Goal: Transaction & Acquisition: Download file/media

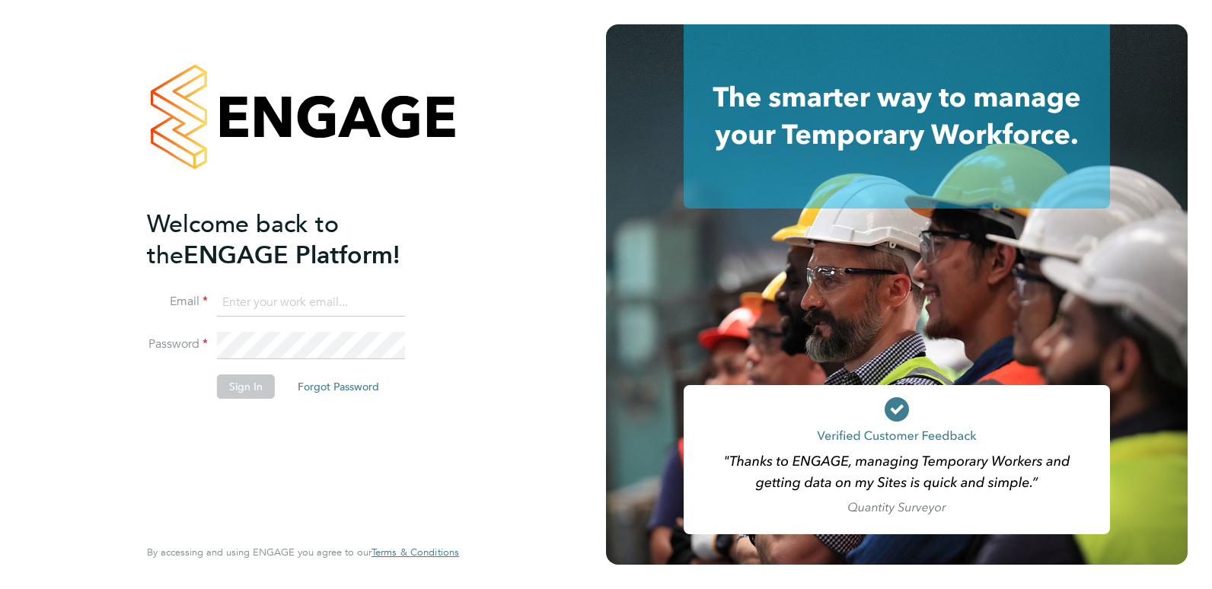
type input "iainhagan@frontlinerecruitment.co.uk"
drag, startPoint x: 208, startPoint y: 426, endPoint x: 217, endPoint y: 410, distance: 19.1
click at [208, 426] on div "Welcome back to the ENGAGE Platform! Email iainhagan@frontlinerecruitment.co.uk…" at bounding box center [295, 371] width 297 height 324
click at [236, 391] on button "Sign In" at bounding box center [246, 386] width 58 height 24
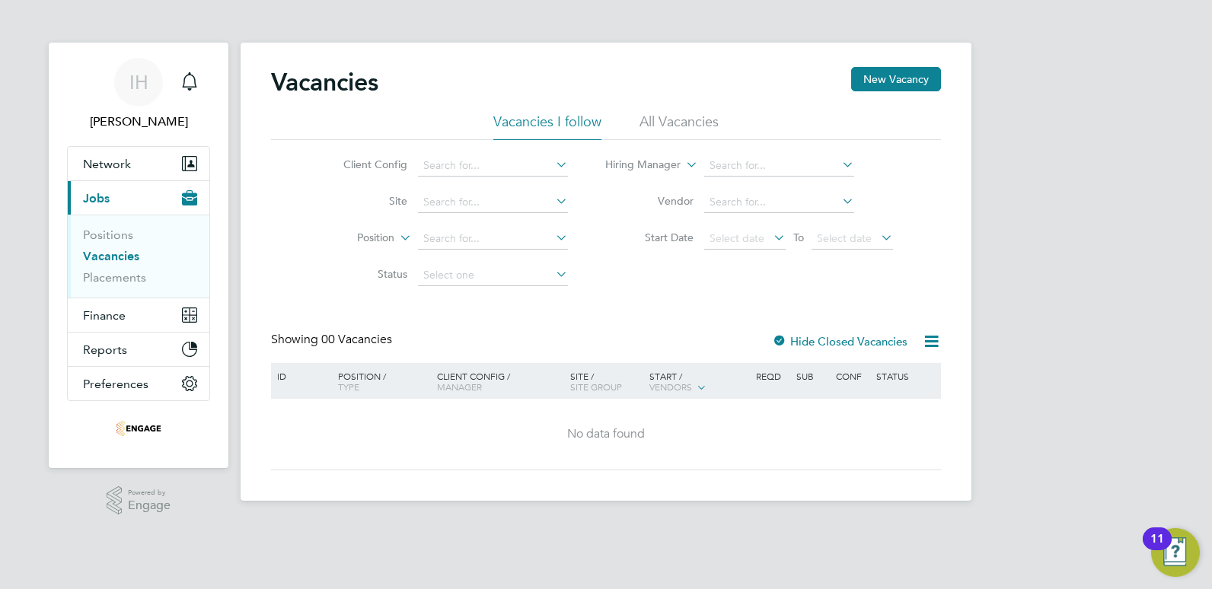
click at [673, 126] on li "All Vacancies" at bounding box center [678, 126] width 79 height 27
click at [1071, 246] on div "IH [PERSON_NAME] Notifications Applications: Network Businesses Sites Workers C…" at bounding box center [606, 262] width 1212 height 525
click at [158, 317] on button "Finance" at bounding box center [139, 314] width 142 height 33
click at [125, 314] on span "Finance" at bounding box center [104, 315] width 43 height 14
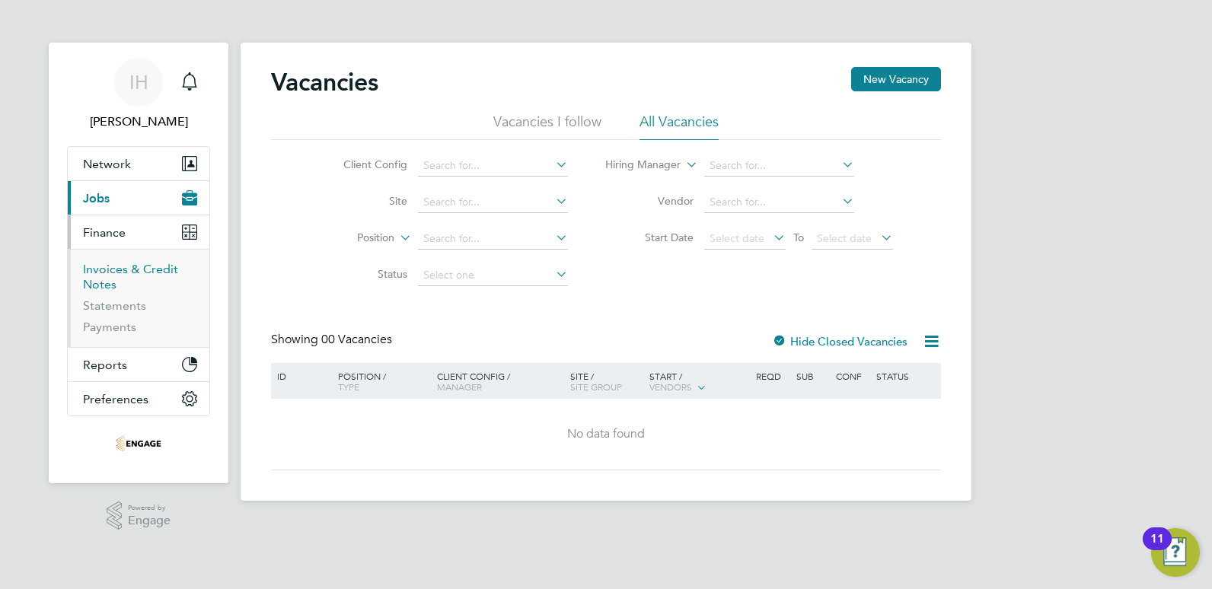
click at [116, 273] on link "Invoices & Credit Notes" at bounding box center [130, 277] width 95 height 30
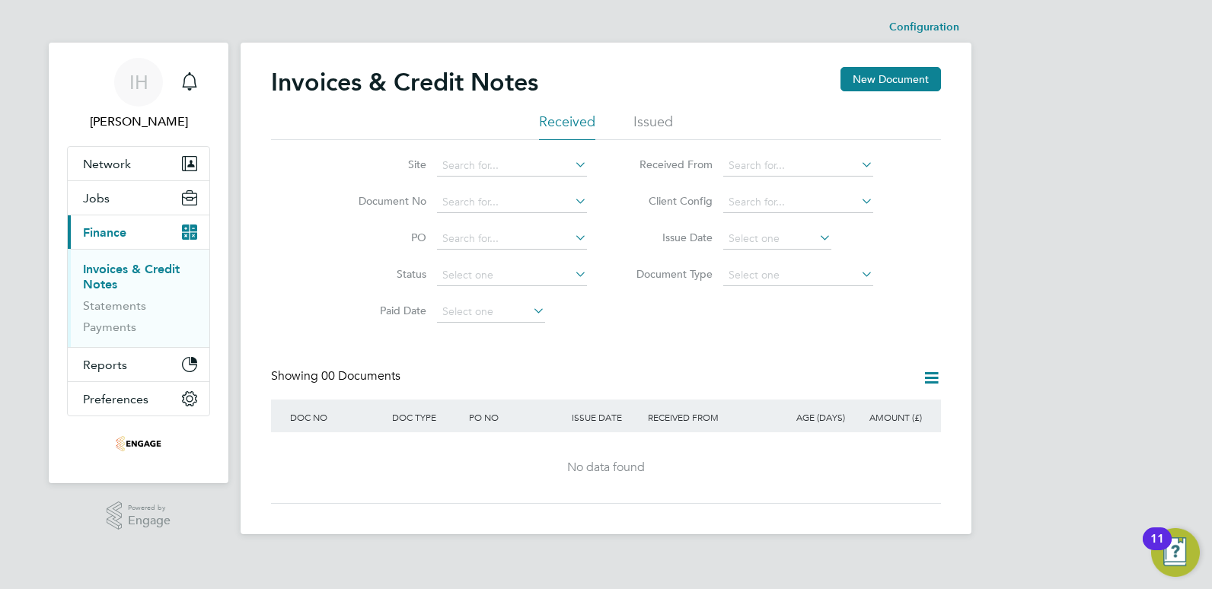
click at [647, 123] on li "Issued" at bounding box center [653, 126] width 40 height 27
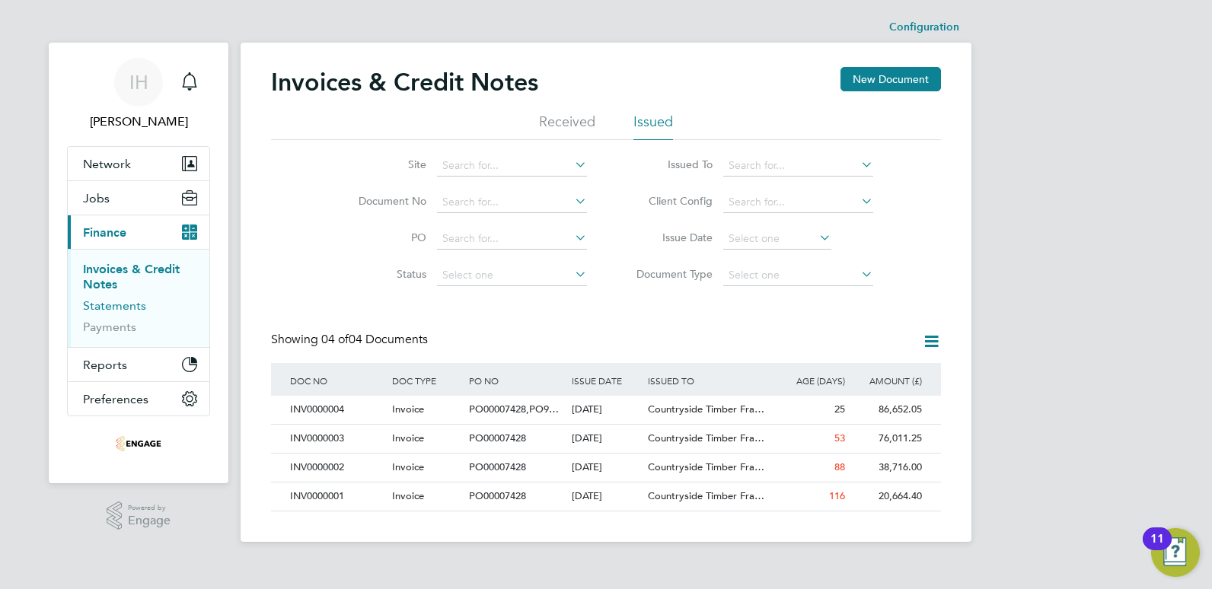
click at [129, 306] on link "Statements" at bounding box center [114, 305] width 63 height 14
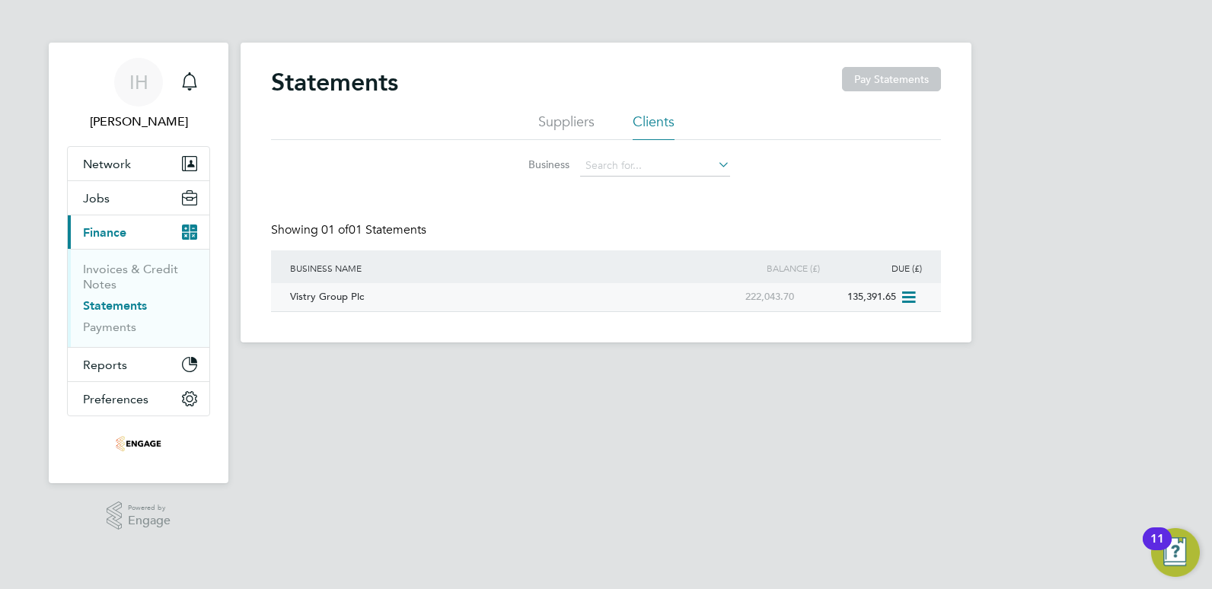
click at [367, 294] on div "Vistry Group Plc" at bounding box center [491, 297] width 410 height 28
click at [117, 270] on link "Invoices & Credit Notes" at bounding box center [130, 277] width 95 height 30
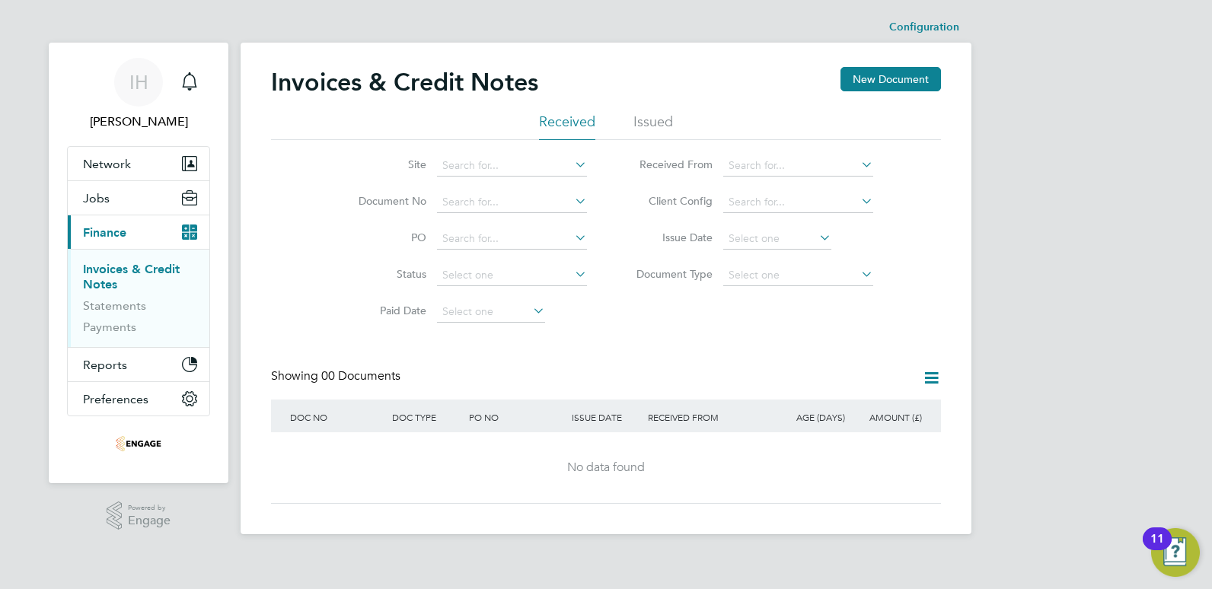
click at [671, 119] on li "Issued" at bounding box center [653, 126] width 40 height 27
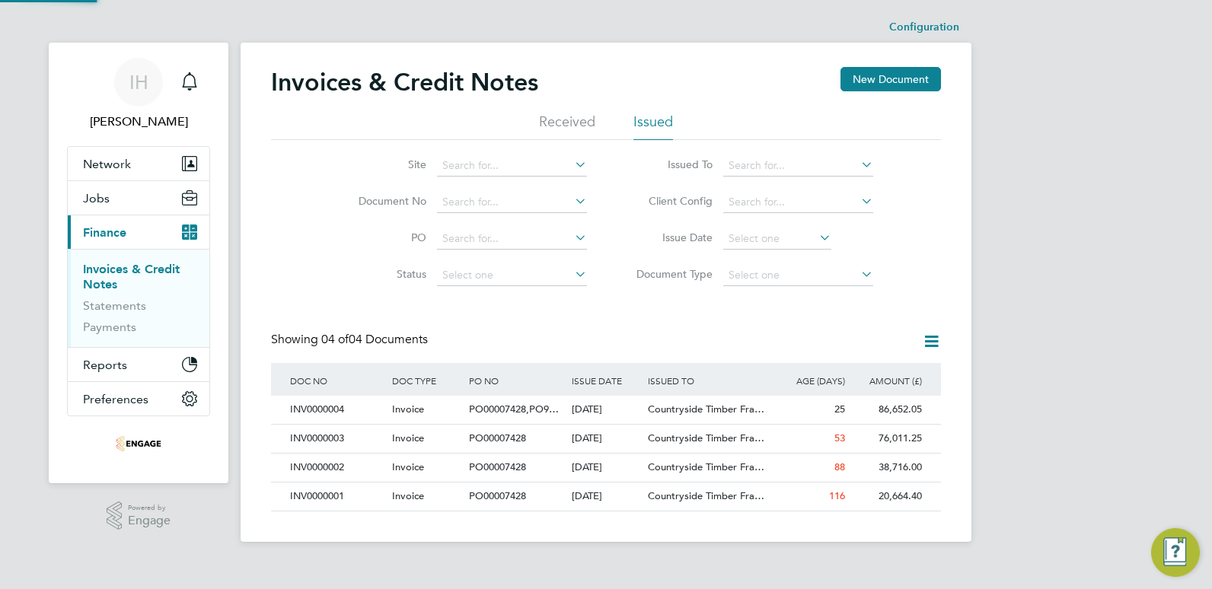
scroll to position [29, 104]
click at [106, 195] on span "Jobs" at bounding box center [96, 198] width 27 height 14
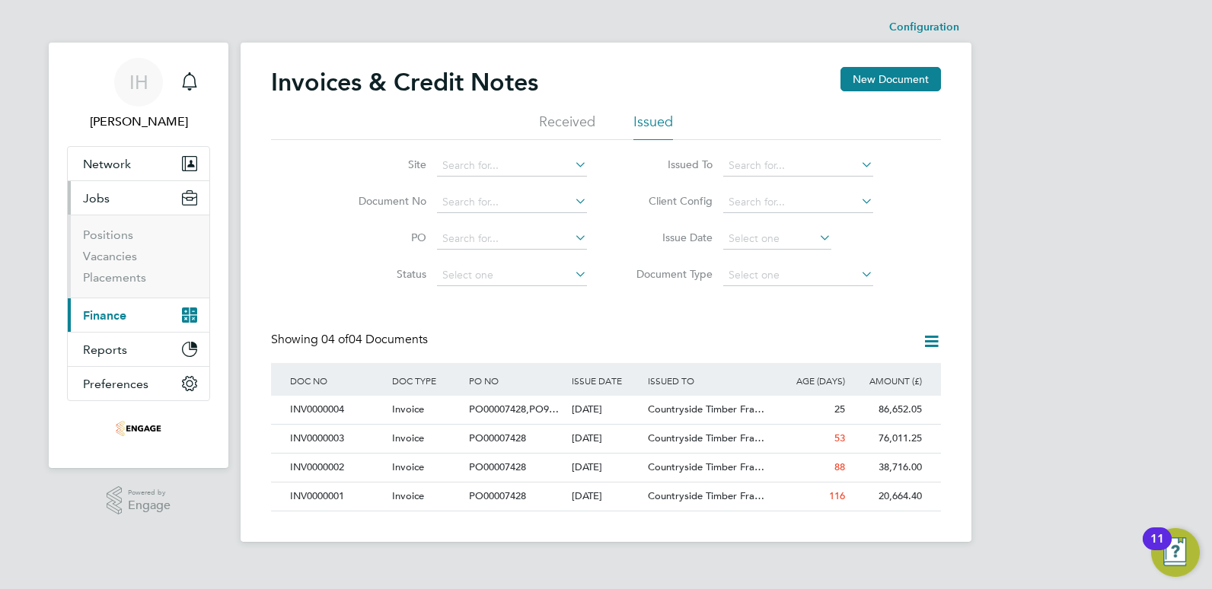
click at [118, 311] on span "Finance" at bounding box center [104, 315] width 43 height 14
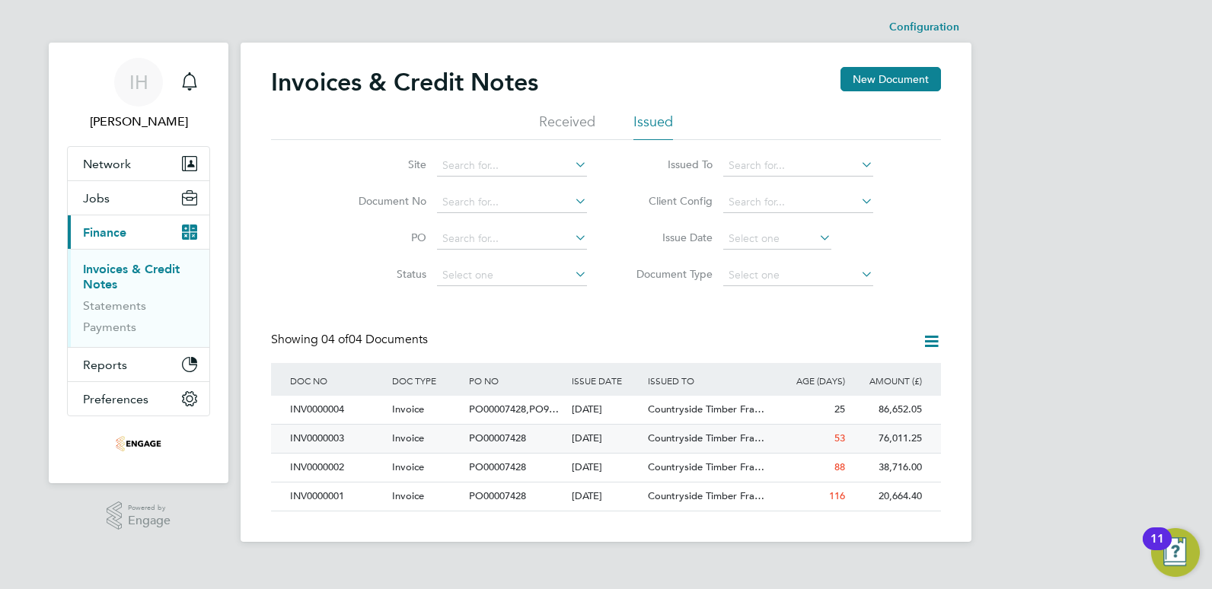
click at [502, 431] on div "PO00007428" at bounding box center [516, 439] width 102 height 28
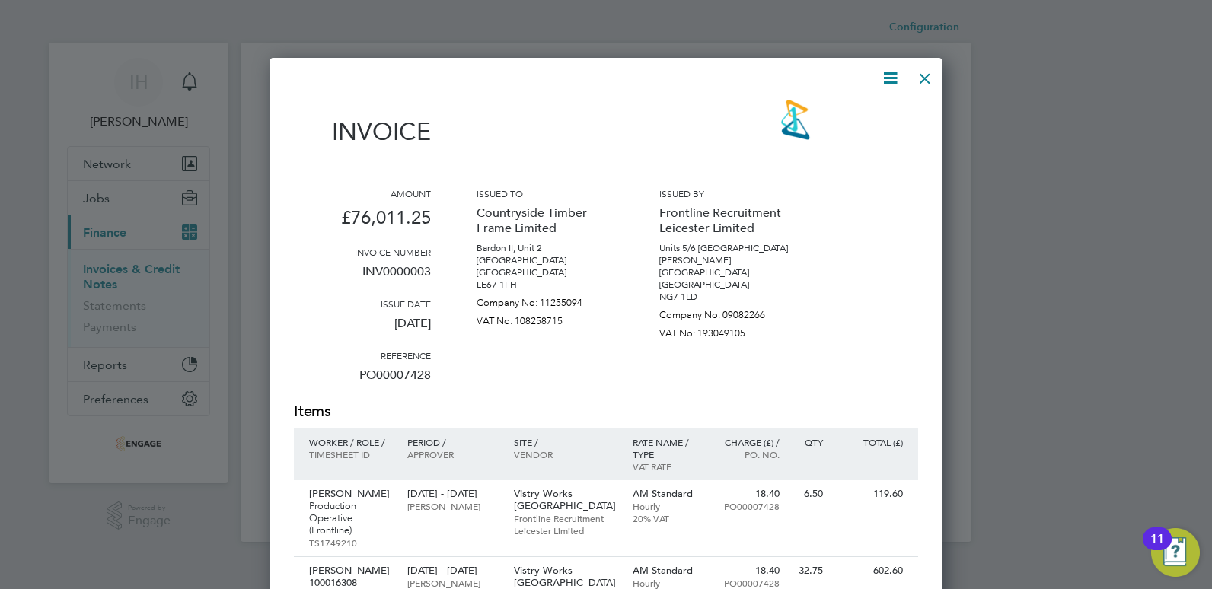
click at [919, 74] on div at bounding box center [924, 74] width 27 height 27
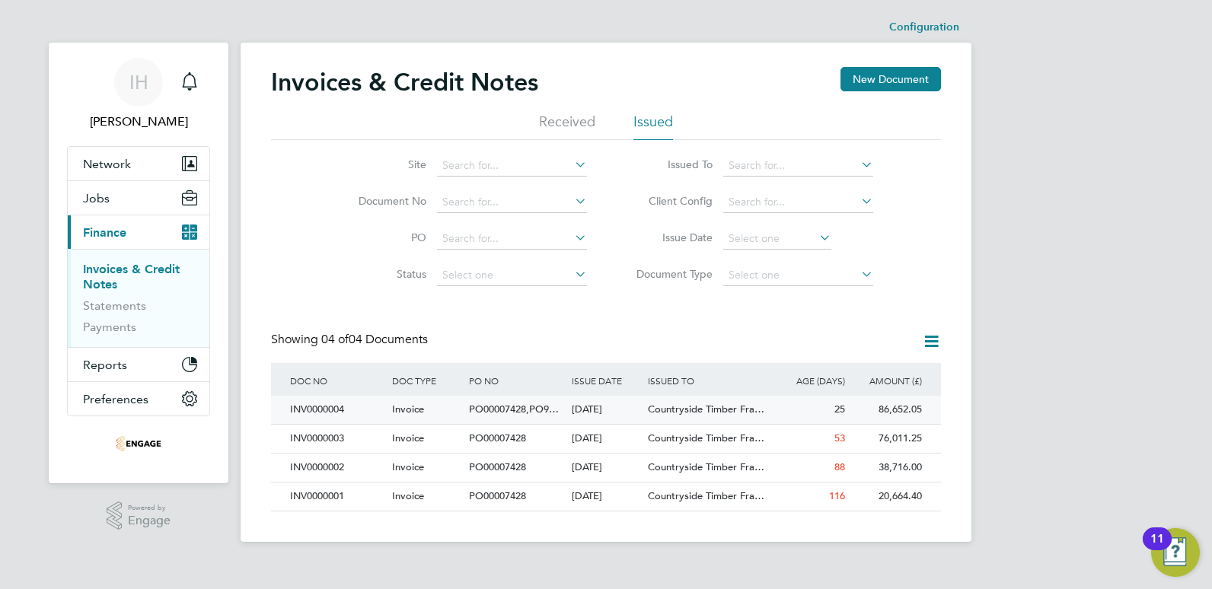
click at [585, 409] on div "[DATE]" at bounding box center [606, 410] width 77 height 28
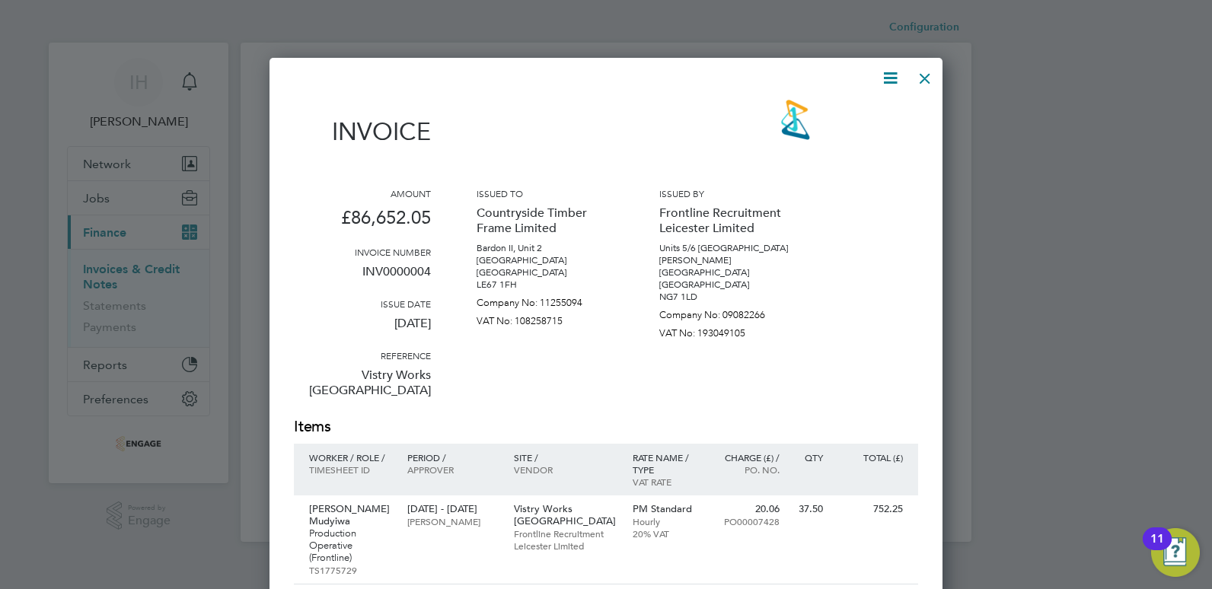
click at [893, 80] on icon at bounding box center [890, 78] width 19 height 19
click at [849, 116] on li "Download Invoice" at bounding box center [844, 114] width 105 height 21
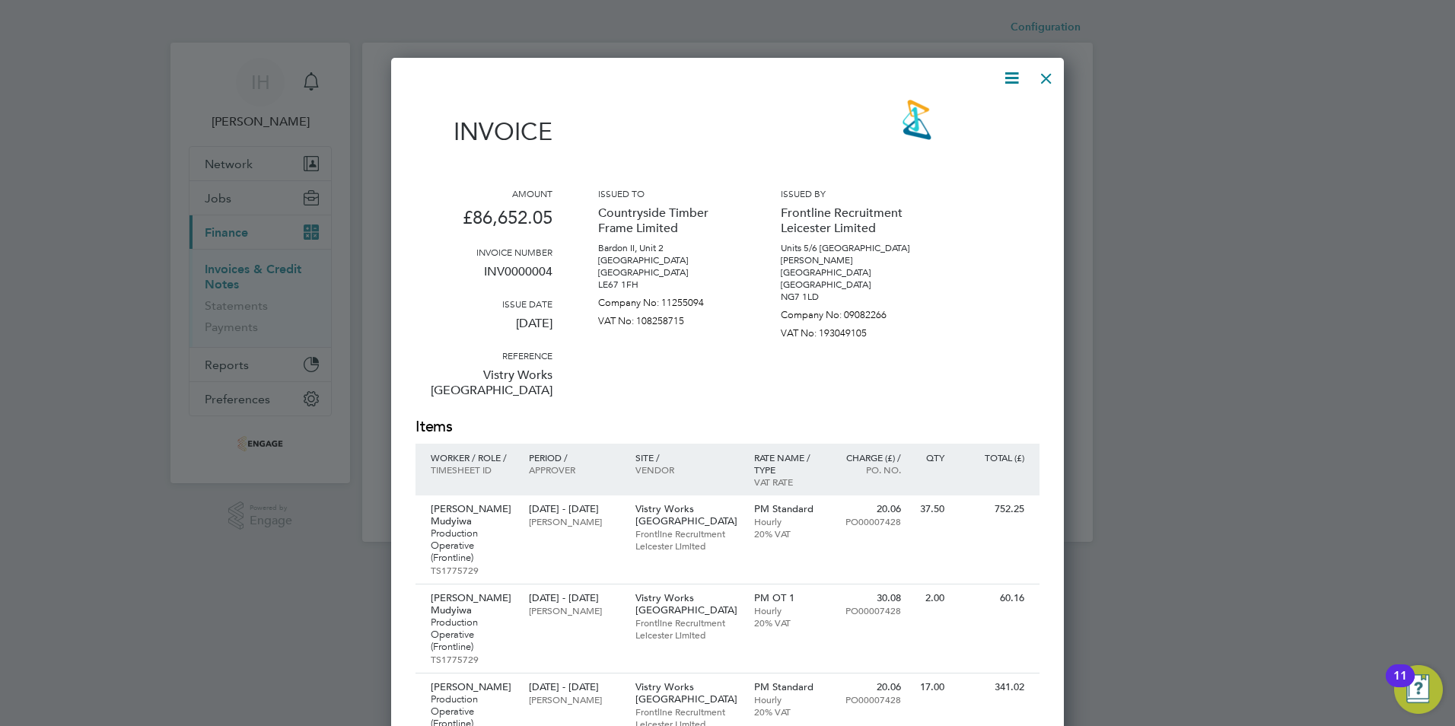
scroll to position [29, 129]
click at [1021, 75] on icon at bounding box center [1011, 78] width 19 height 19
click at [966, 112] on li "Download Invoice" at bounding box center [965, 114] width 105 height 21
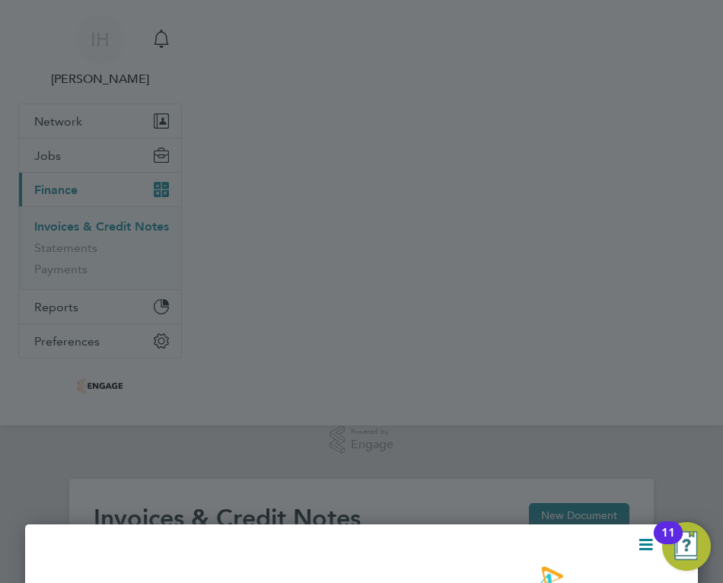
scroll to position [29, 107]
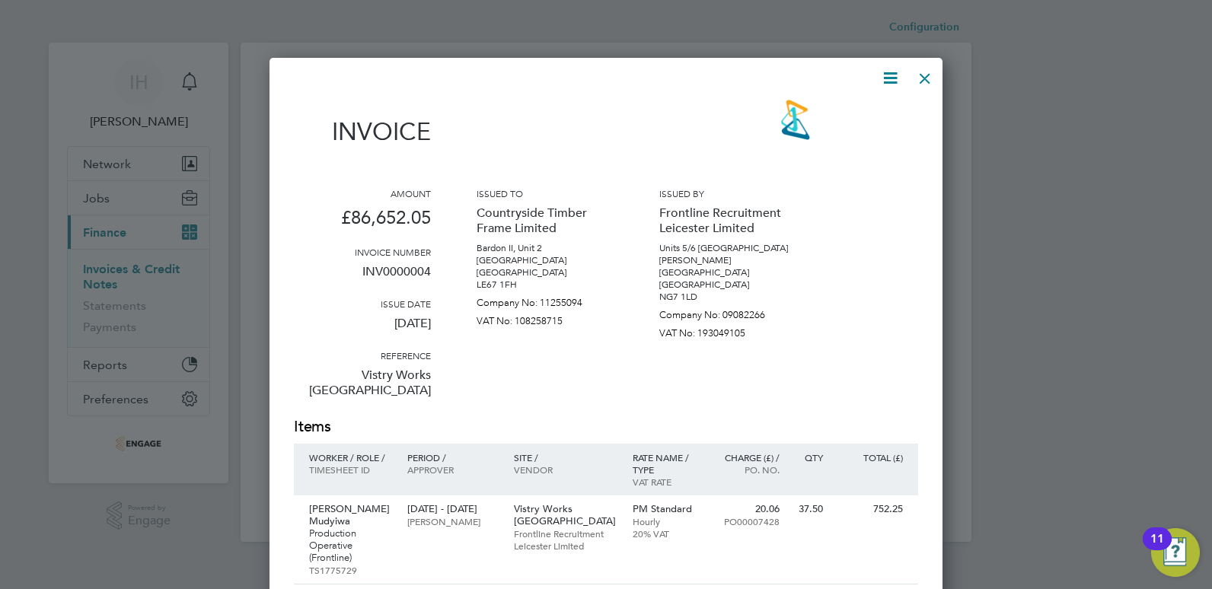
click at [885, 80] on icon at bounding box center [890, 78] width 19 height 19
click at [840, 112] on li "Download Invoice" at bounding box center [844, 114] width 105 height 21
drag, startPoint x: 798, startPoint y: 16, endPoint x: 807, endPoint y: 24, distance: 12.4
click at [798, 16] on div at bounding box center [606, 294] width 1212 height 589
click at [927, 78] on div at bounding box center [924, 74] width 27 height 27
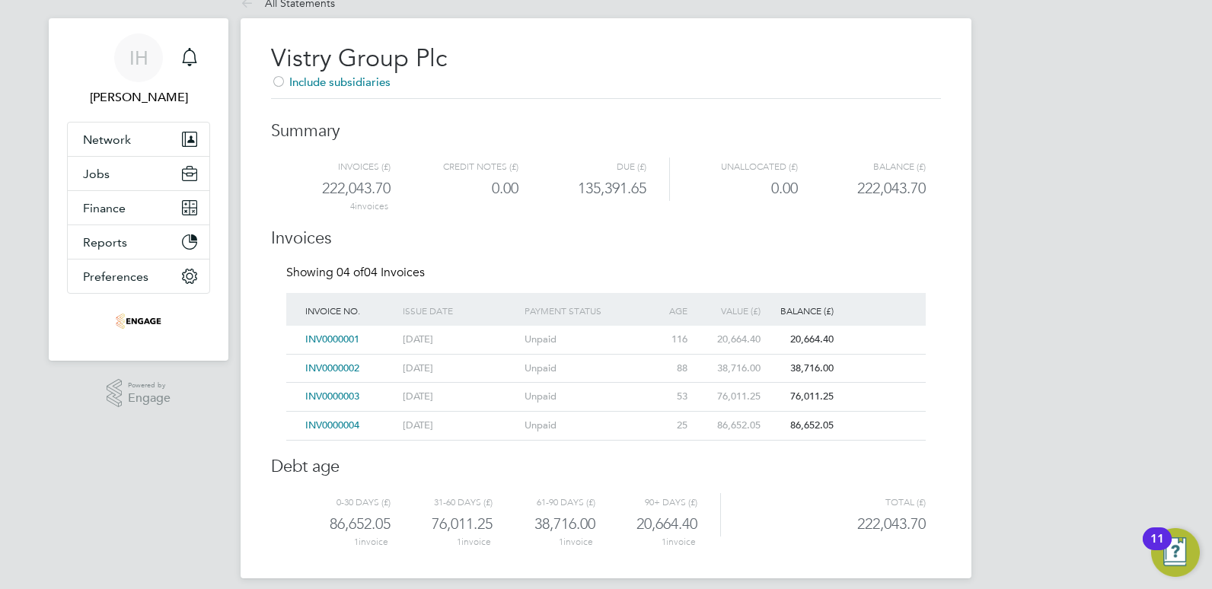
scroll to position [37, 0]
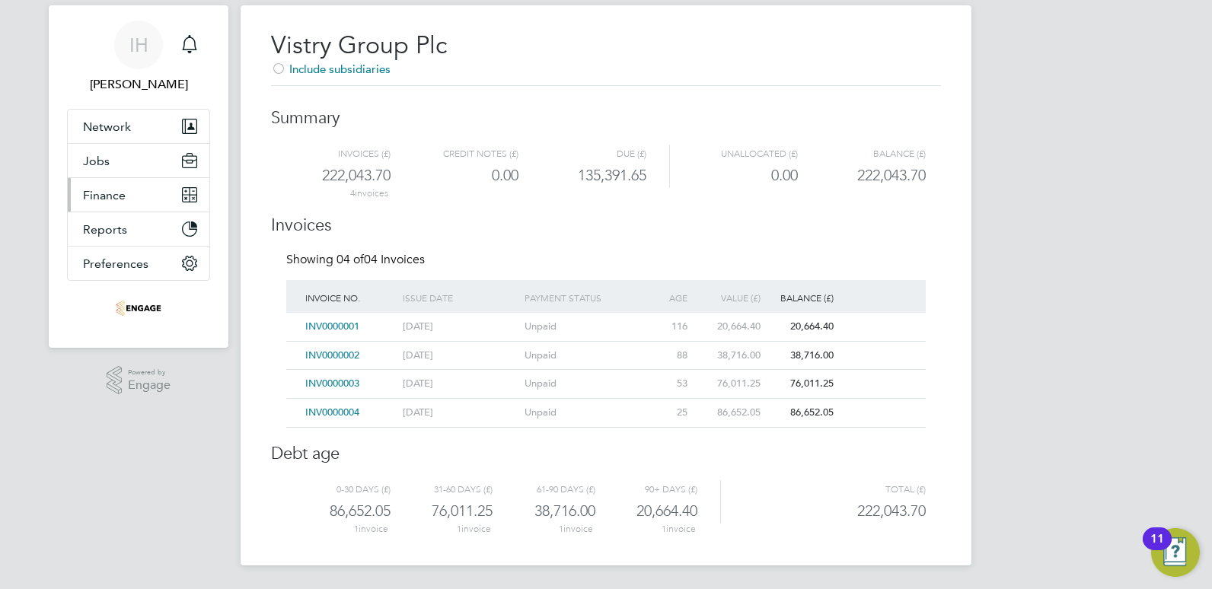
click at [113, 197] on span "Finance" at bounding box center [104, 195] width 43 height 14
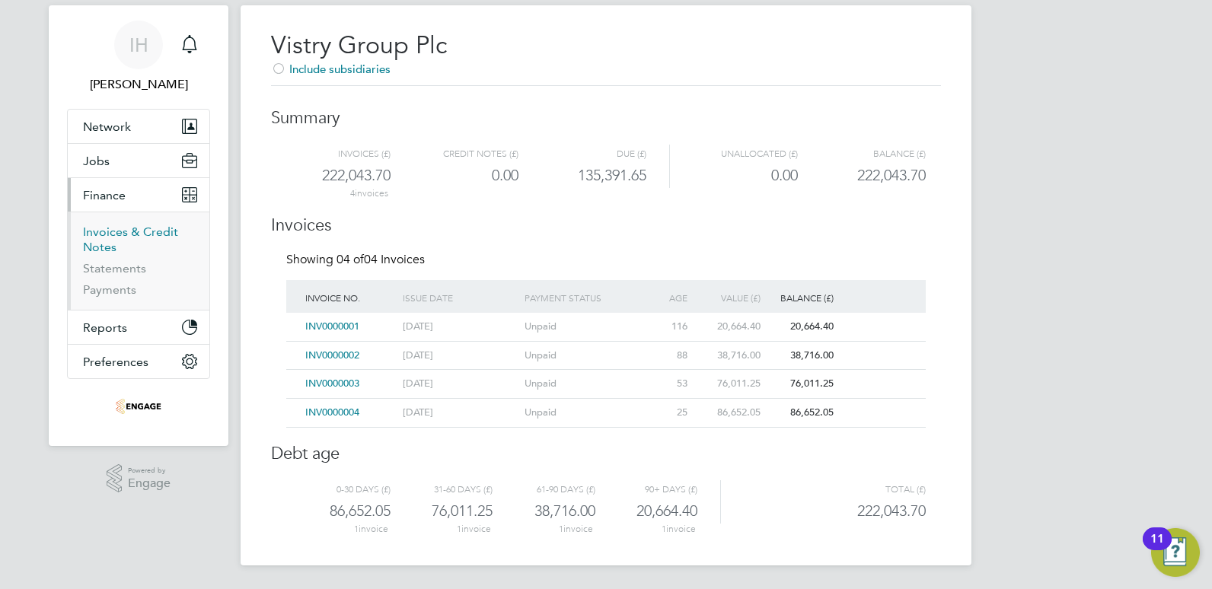
click at [130, 234] on link "Invoices & Credit Notes" at bounding box center [130, 240] width 95 height 30
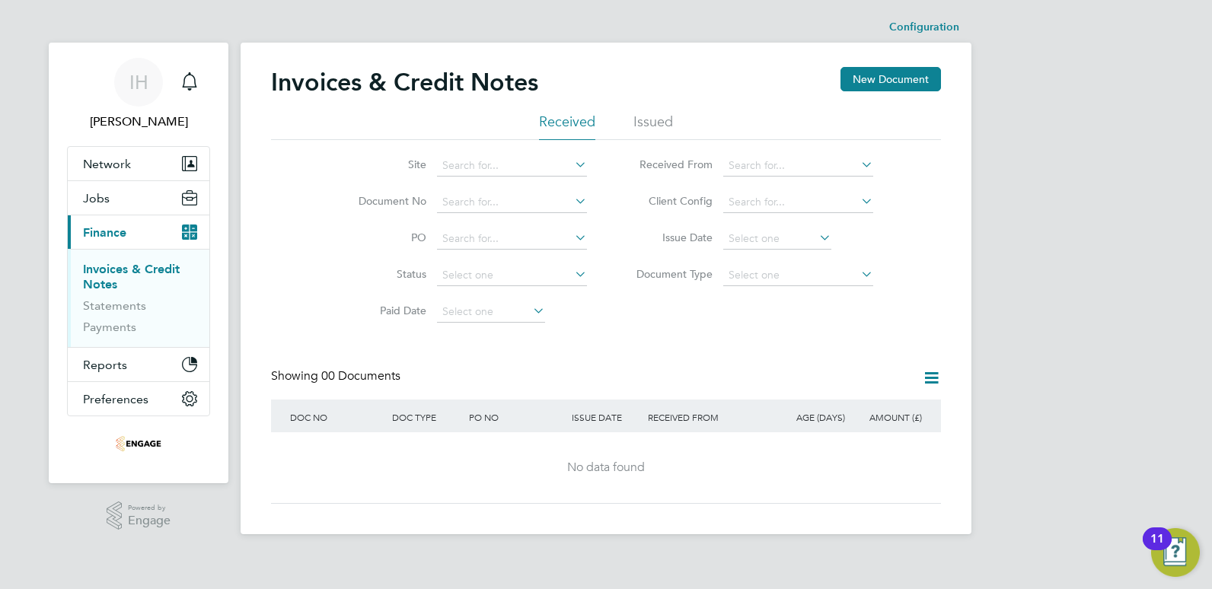
click at [659, 126] on li "Issued" at bounding box center [653, 126] width 40 height 27
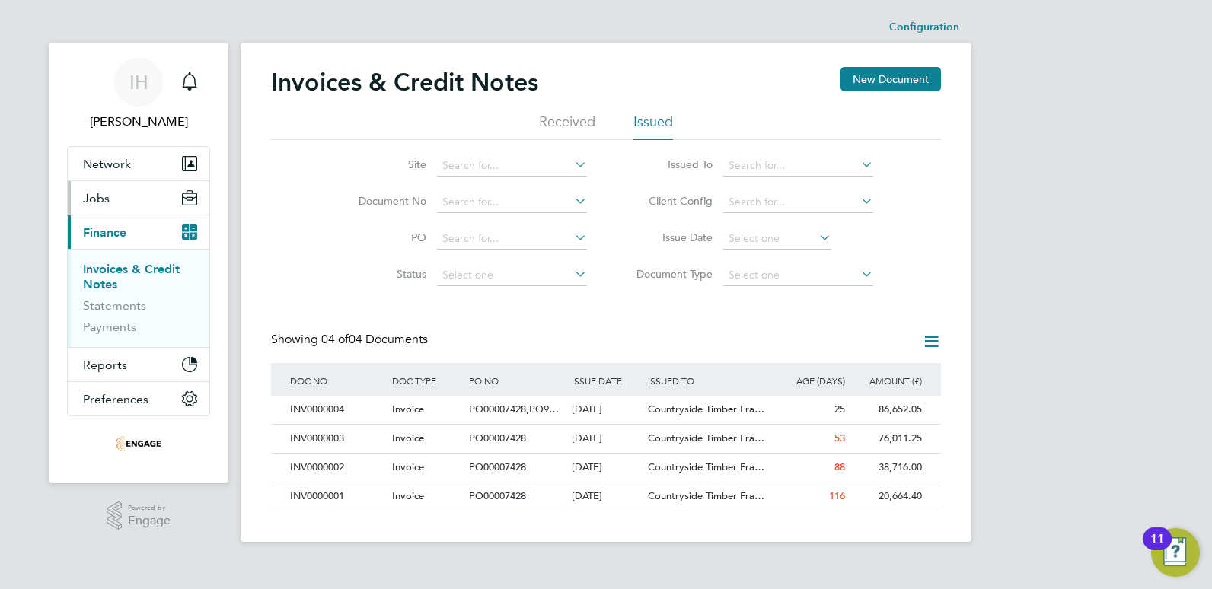
click at [93, 190] on button "Jobs" at bounding box center [139, 197] width 142 height 33
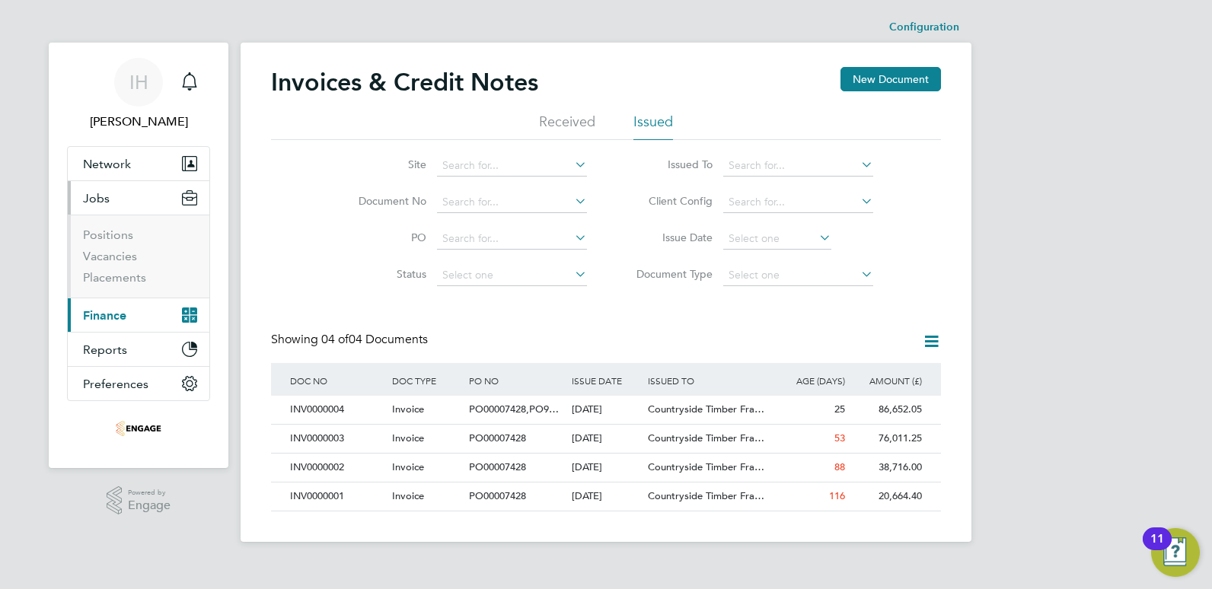
click at [94, 196] on span "Jobs" at bounding box center [96, 198] width 27 height 14
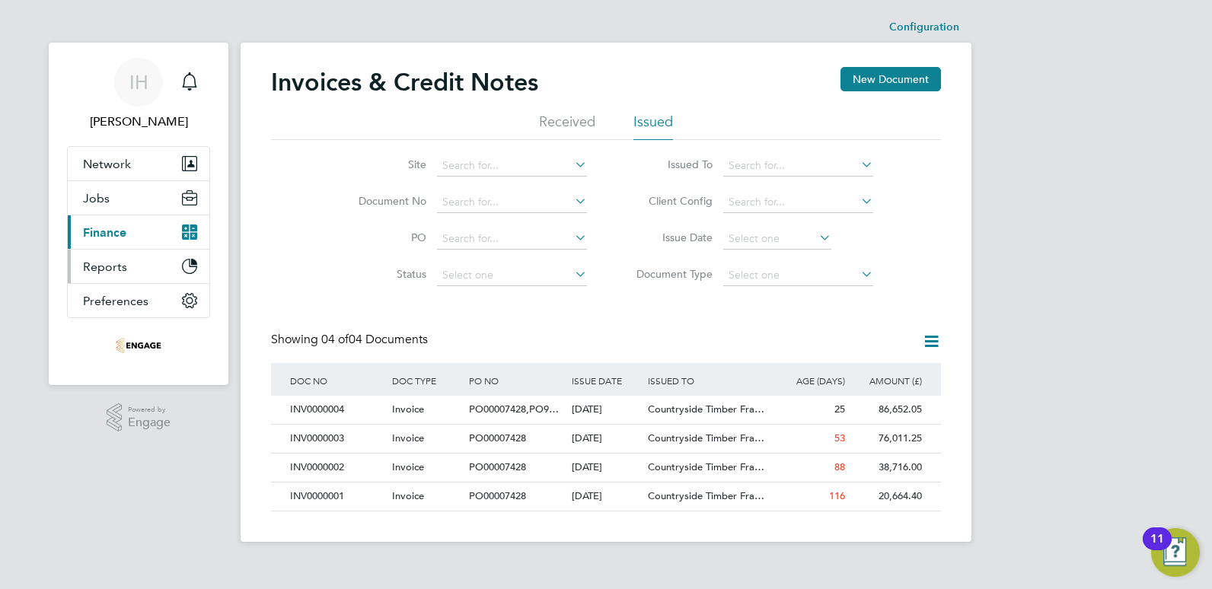
click at [94, 271] on span "Reports" at bounding box center [105, 267] width 44 height 14
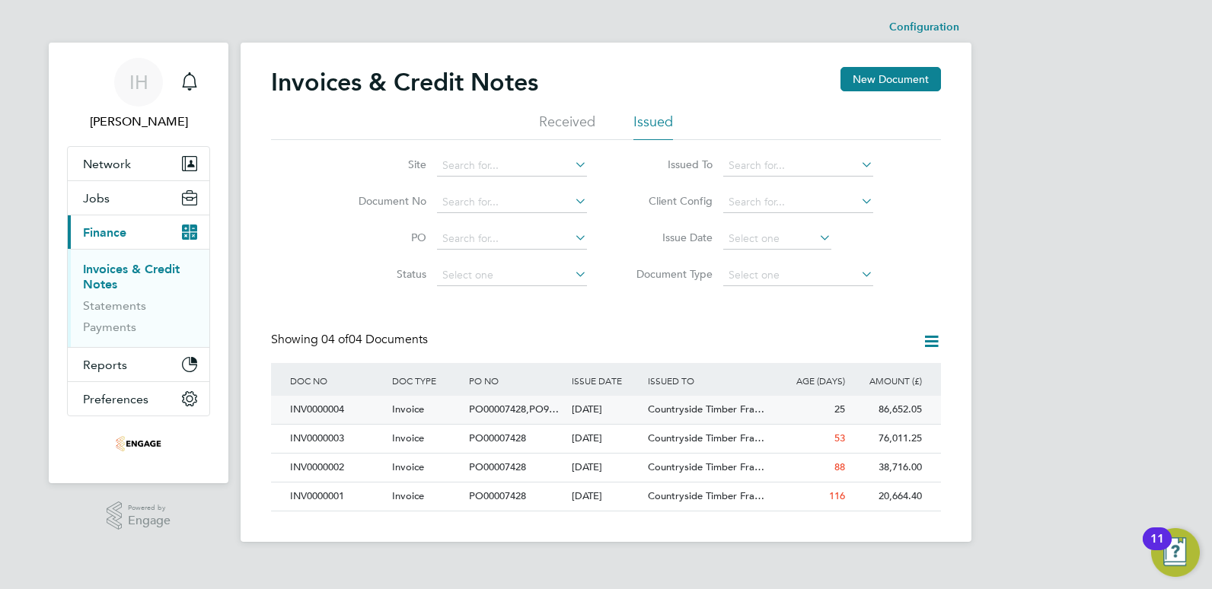
click at [527, 407] on span "PO00007428,PO9…" at bounding box center [514, 409] width 90 height 13
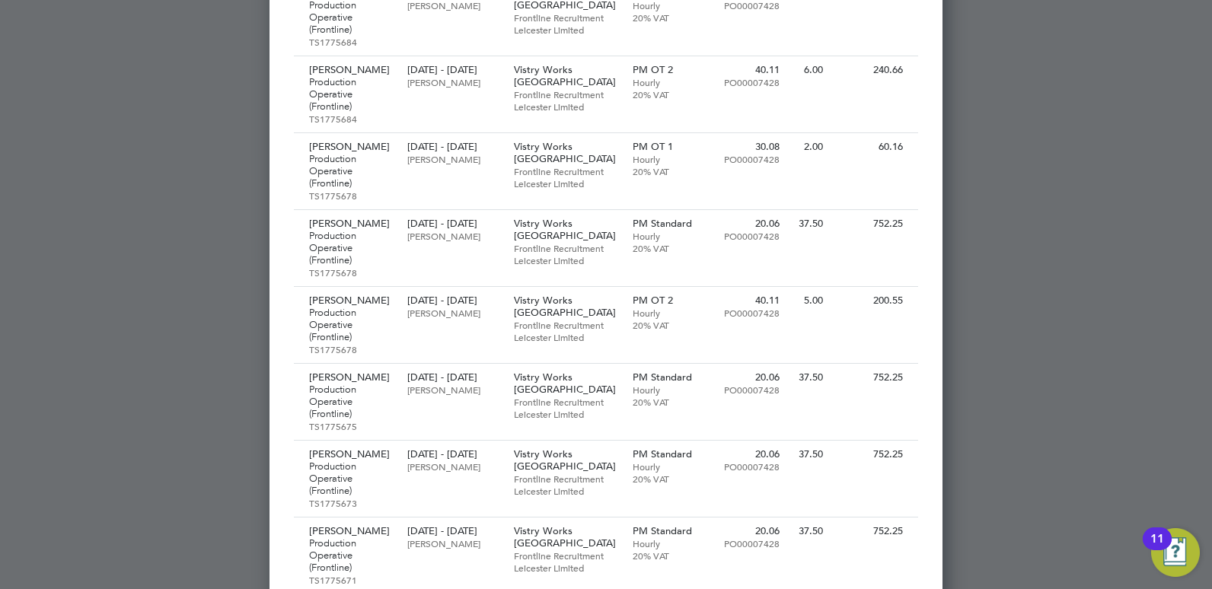
scroll to position [1294, 0]
